Goal: Download file/media

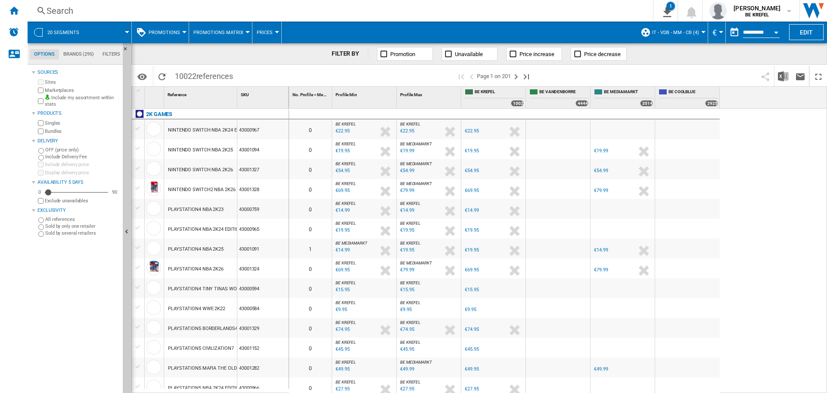
scroll to position [0, 0]
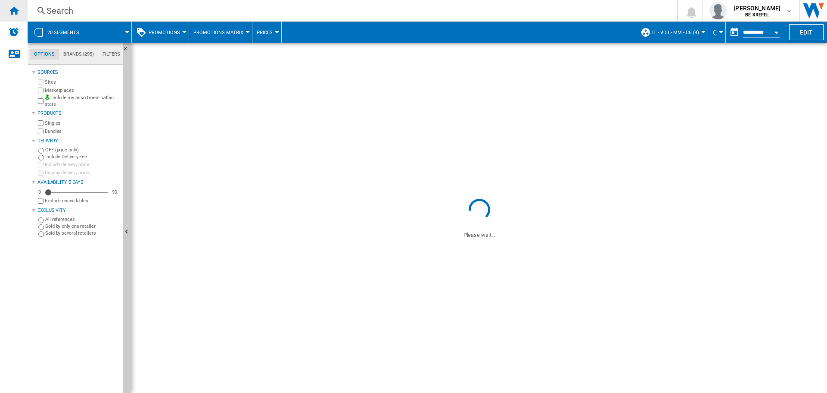
click at [9, 8] on ng-md-icon "Home" at bounding box center [14, 10] width 10 height 10
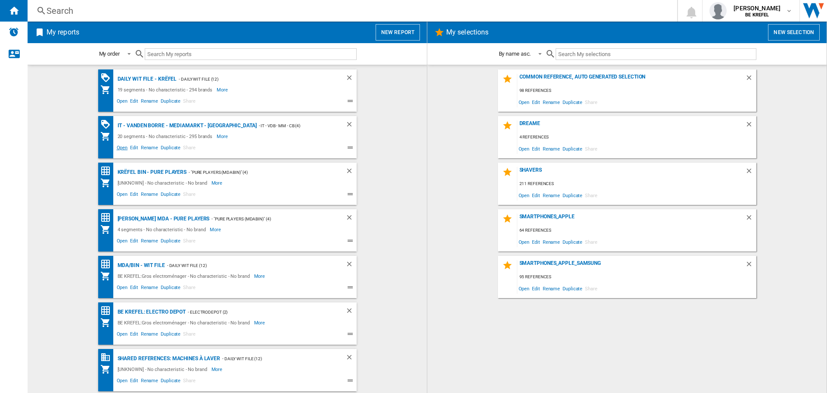
click at [115, 145] on span "Open" at bounding box center [122, 149] width 14 height 10
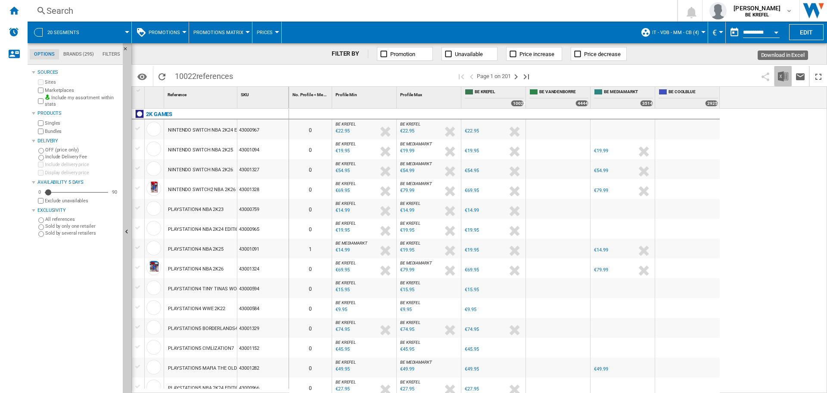
click at [782, 76] on img "Download in Excel" at bounding box center [783, 76] width 10 height 10
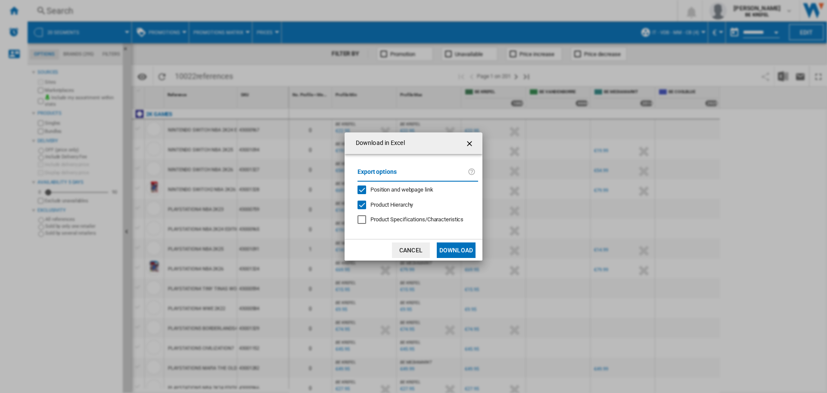
click at [459, 249] on button "Download" at bounding box center [456, 250] width 39 height 16
